Goal: Information Seeking & Learning: Learn about a topic

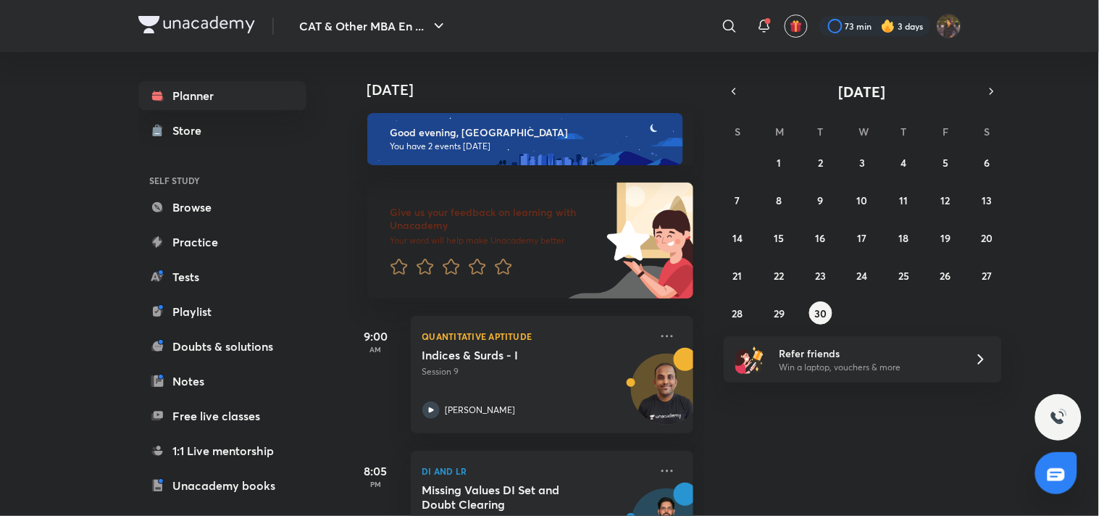
scroll to position [75, 0]
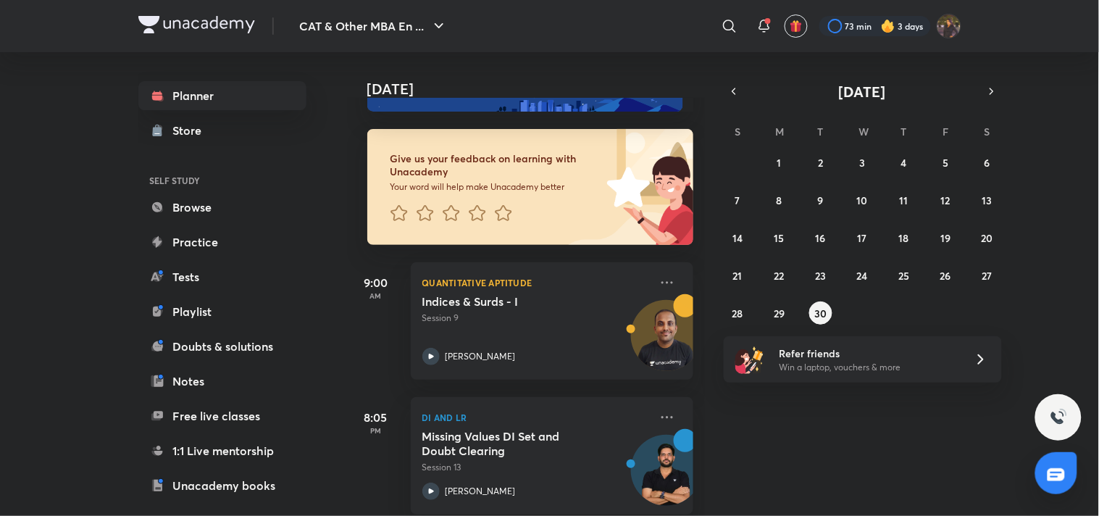
scroll to position [75, 0]
